Goal: Task Accomplishment & Management: Use online tool/utility

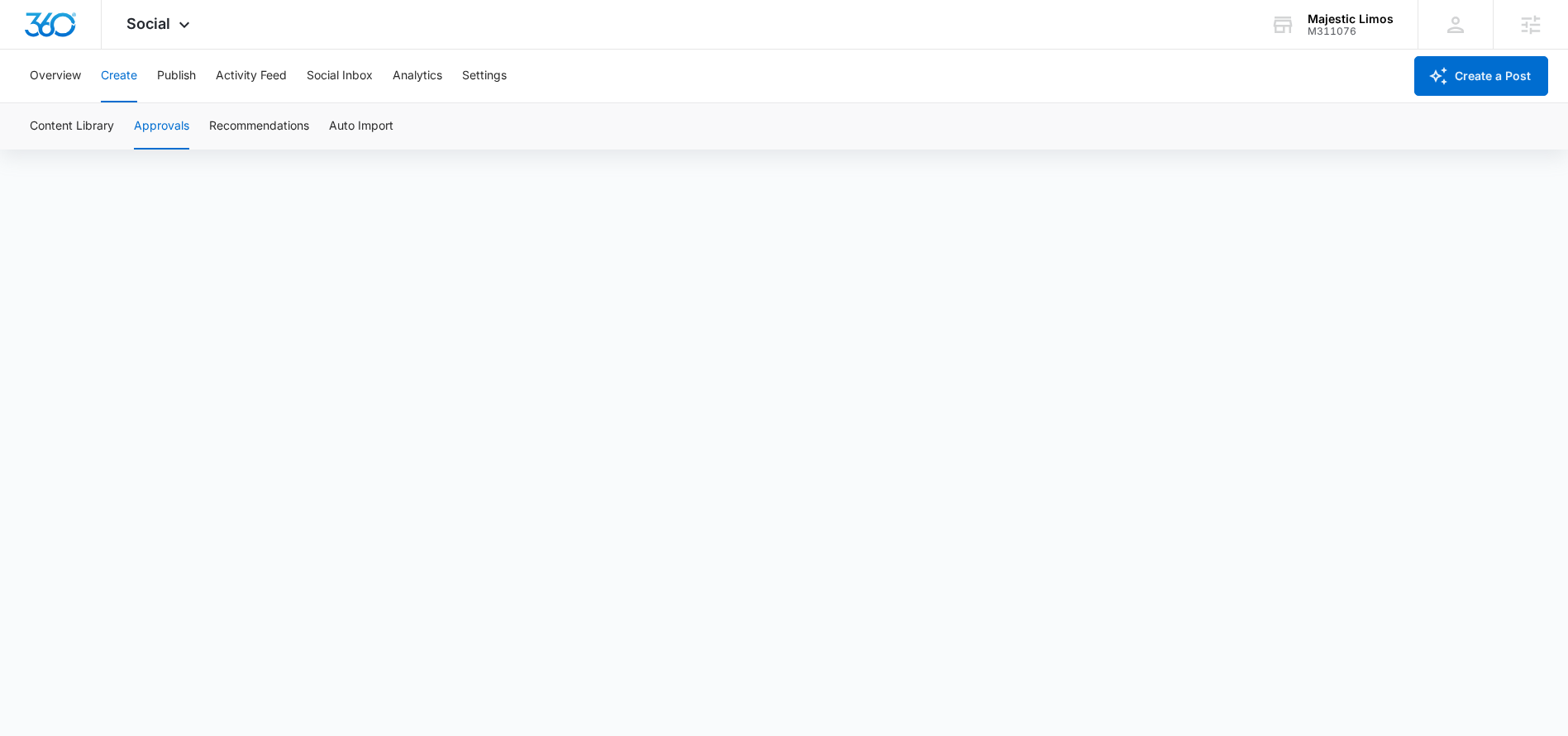
click at [1376, 36] on div "M311076" at bounding box center [1350, 31] width 86 height 12
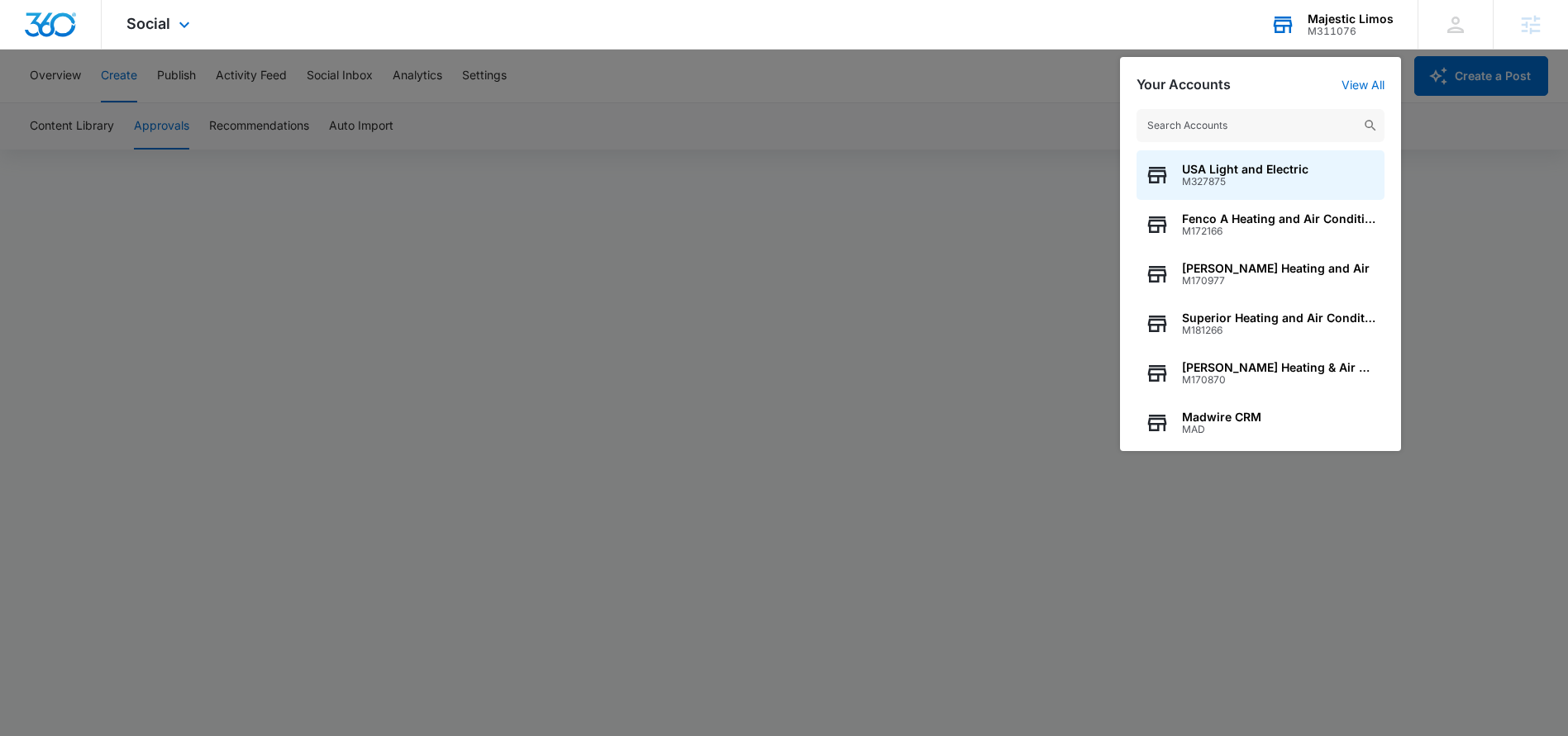
click at [1292, 118] on input "text" at bounding box center [1260, 125] width 248 height 33
click at [1233, 124] on input "text" at bounding box center [1260, 125] width 248 height 33
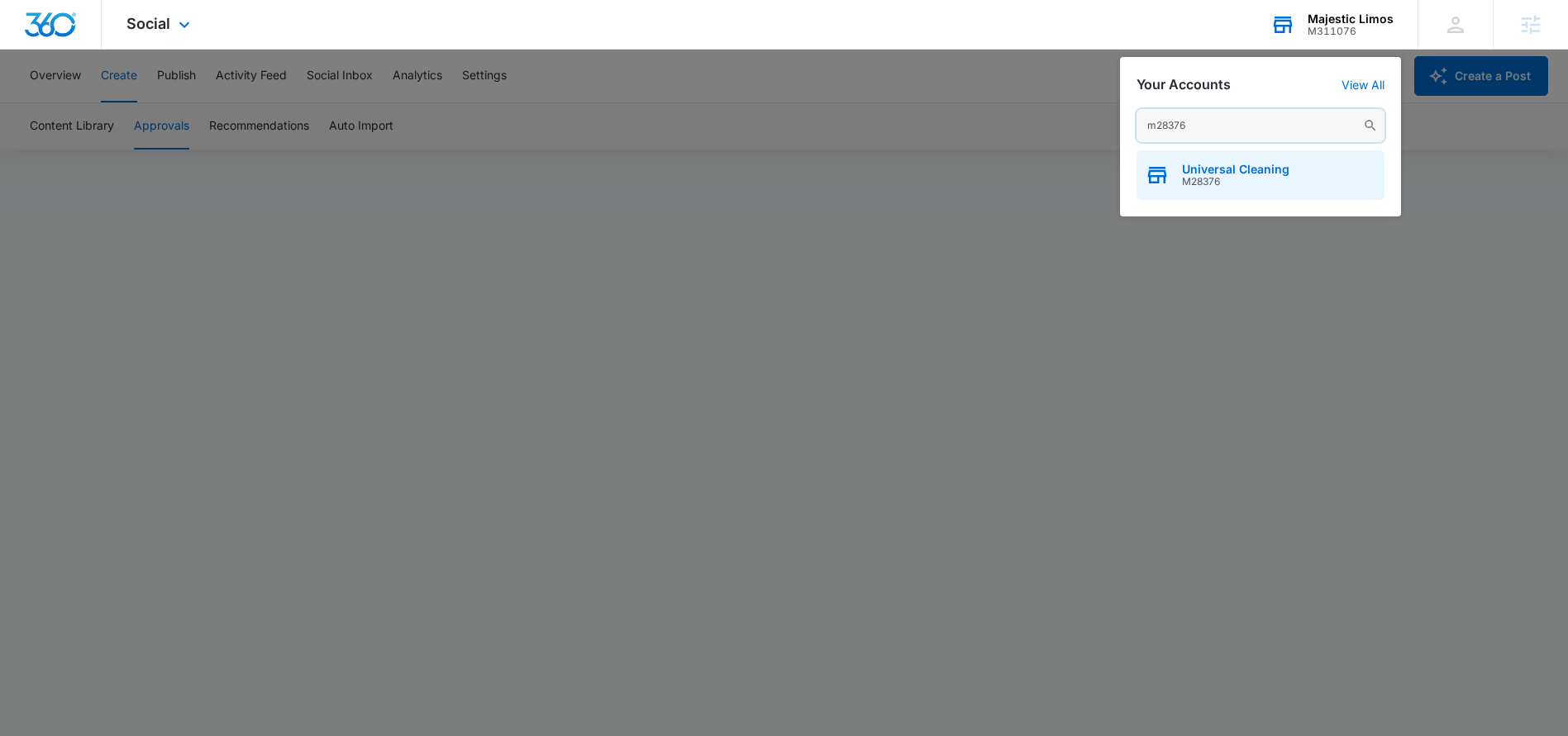
type input "m28376"
click at [1276, 189] on div "Universal Cleaning M28376" at bounding box center [1260, 175] width 248 height 49
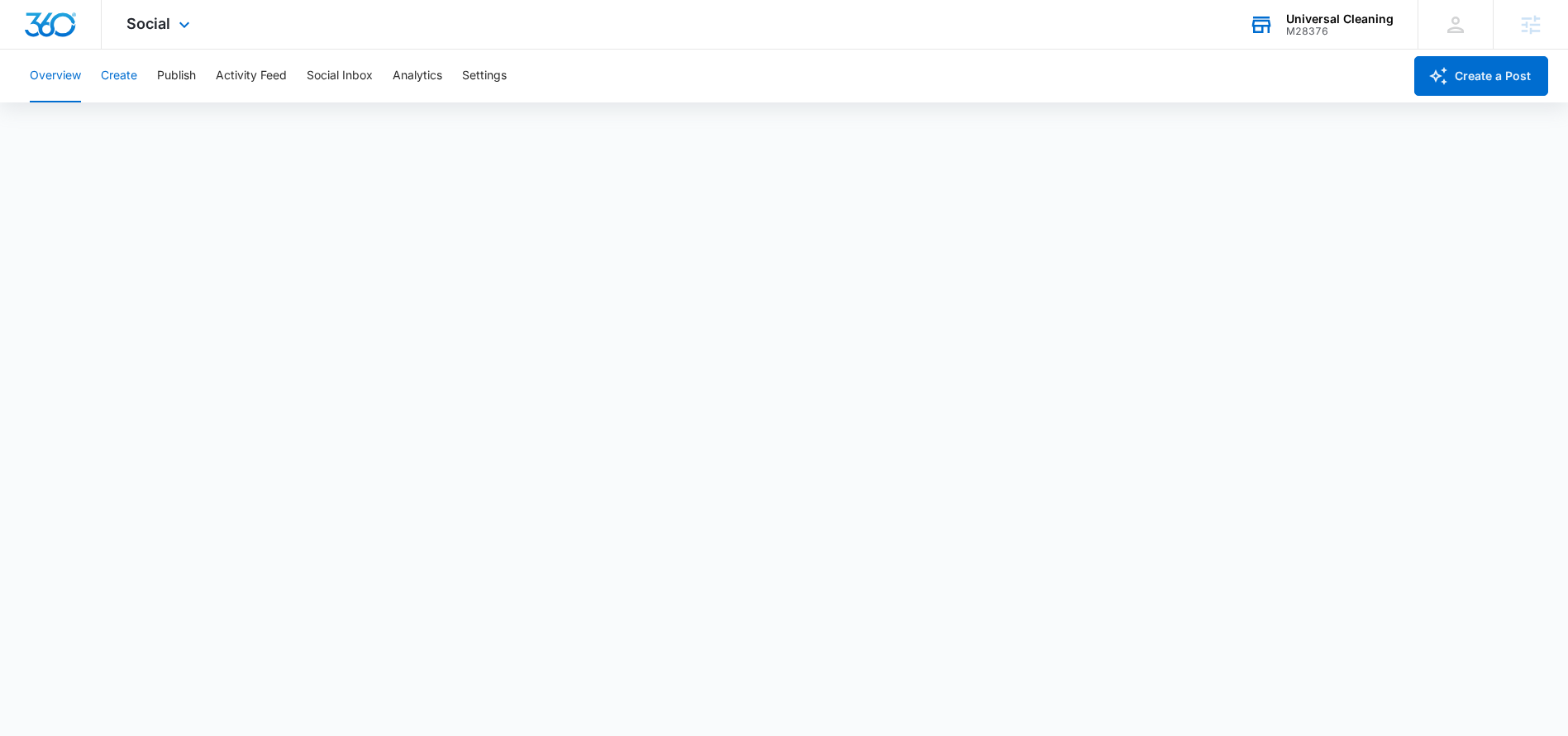
click at [127, 80] on button "Create" at bounding box center [119, 76] width 37 height 53
click at [169, 75] on button "Publish" at bounding box center [177, 76] width 38 height 53
click at [111, 77] on button "Create" at bounding box center [119, 76] width 37 height 53
click at [174, 125] on button "Approvals" at bounding box center [161, 126] width 56 height 47
